Goal: Book appointment/travel/reservation

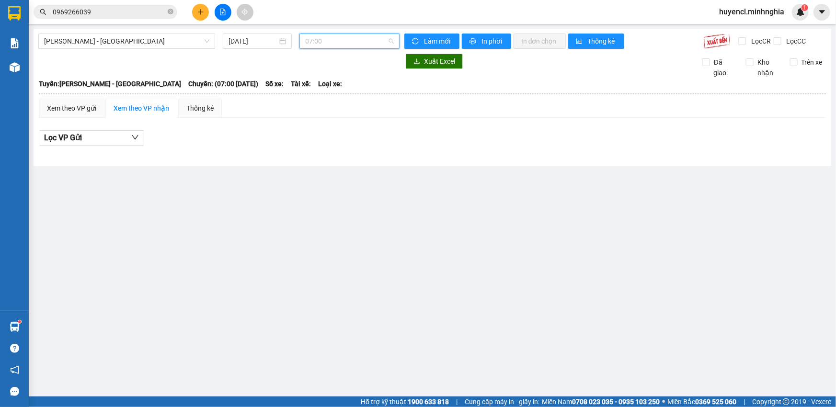
click at [369, 35] on span "07:00" at bounding box center [349, 41] width 89 height 14
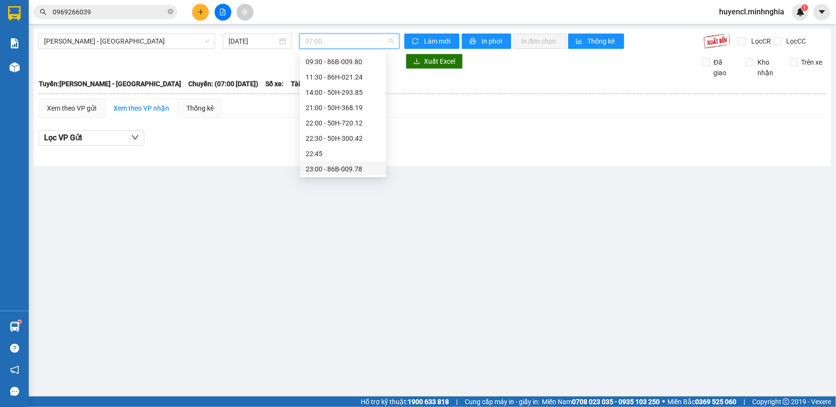
scroll to position [76, 0]
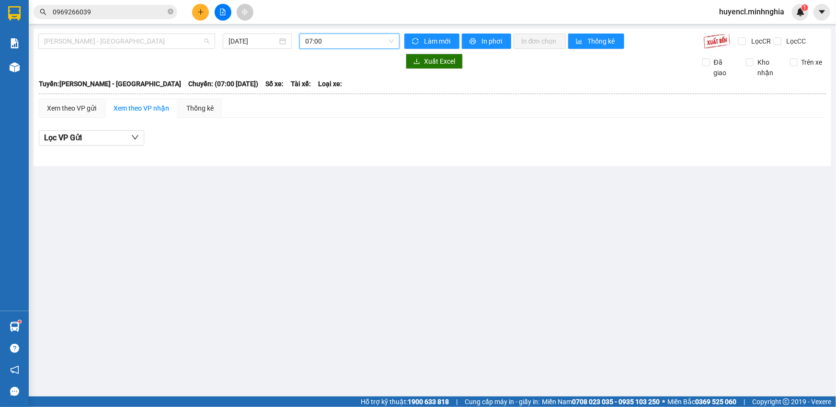
drag, startPoint x: 184, startPoint y: 34, endPoint x: 167, endPoint y: 63, distance: 33.9
click at [183, 37] on span "[PERSON_NAME] - [GEOGRAPHIC_DATA]" at bounding box center [126, 41] width 165 height 14
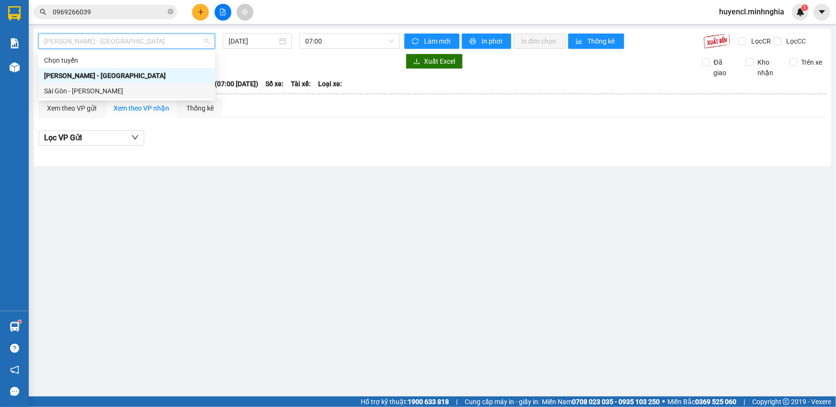
click at [129, 95] on div "Sài Gòn - [PERSON_NAME]" at bounding box center [126, 91] width 165 height 11
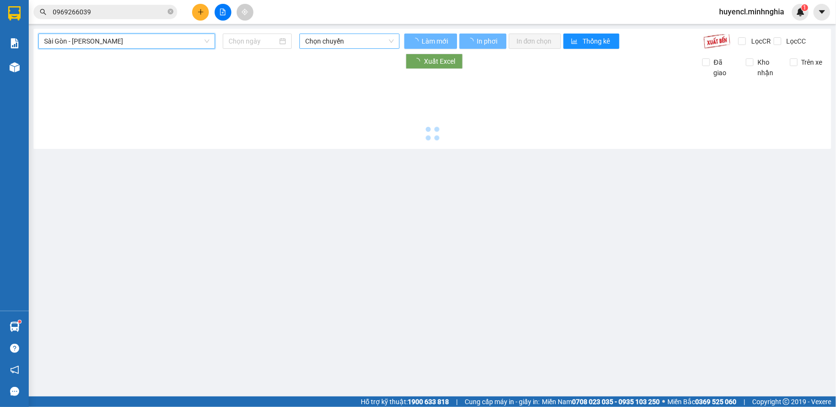
type input "[DATE]"
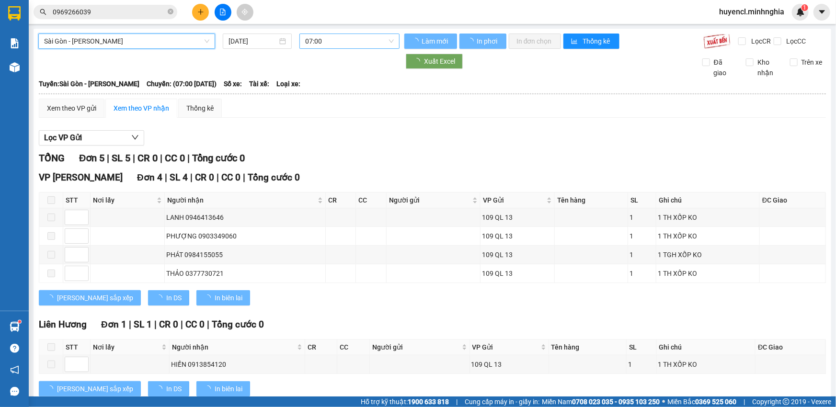
click at [360, 43] on span "07:00" at bounding box center [349, 41] width 89 height 14
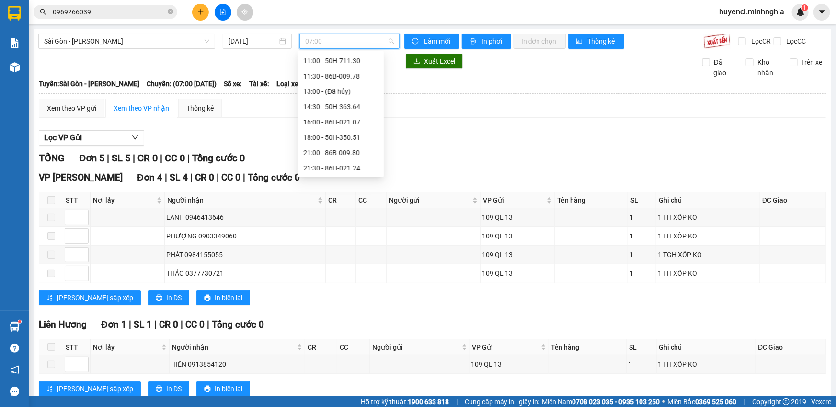
scroll to position [15, 0]
click at [362, 74] on div "07:30 - 50H-368.19" at bounding box center [340, 76] width 75 height 11
